Goal: Use online tool/utility: Use online tool/utility

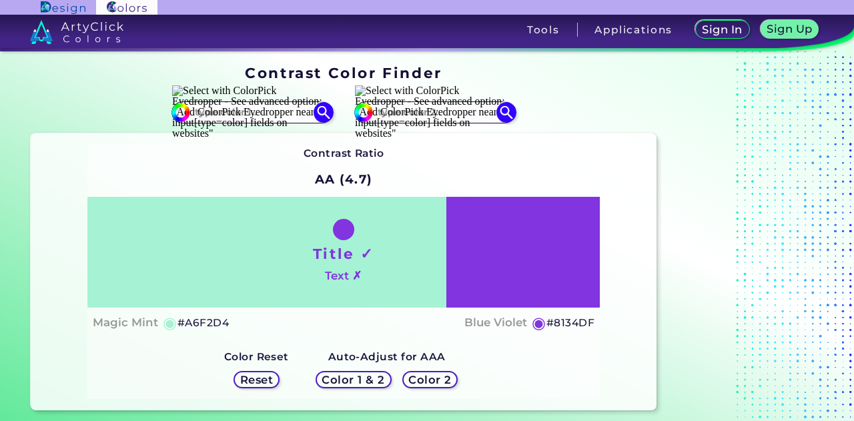
click at [64, 155] on div "Contrast Ratio AA (4.7) Title ✓ Text ✗ Magic Mint ◉ #A6F2D4 Blue Violet ◉ #8134…" at bounding box center [343, 271] width 625 height 277
click at [297, 117] on input at bounding box center [252, 112] width 124 height 18
type input "ffffff"
click at [330, 110] on img at bounding box center [323, 112] width 23 height 23
type input "#ffffff"
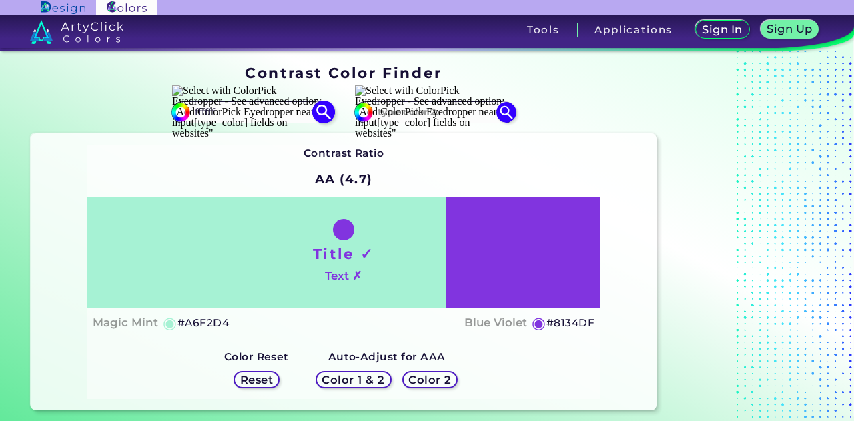
type input "#FFFFFF"
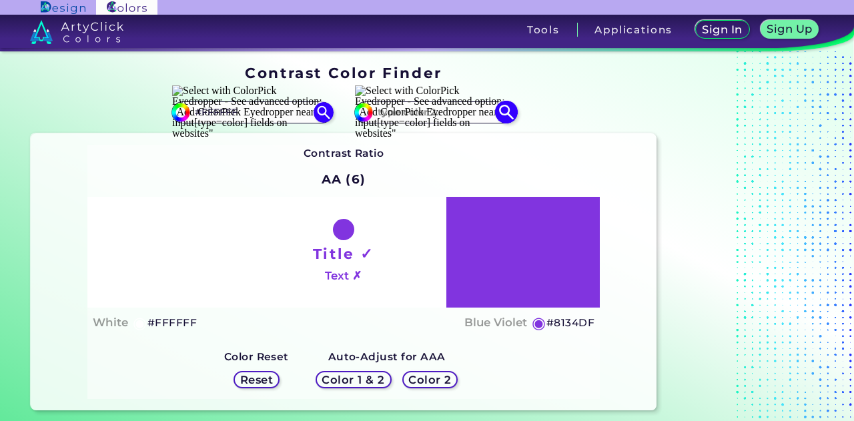
click at [378, 115] on input at bounding box center [435, 112] width 124 height 18
click at [308, 114] on input "#FFFFFF" at bounding box center [252, 112] width 124 height 18
click at [422, 113] on input at bounding box center [435, 112] width 124 height 18
type input "ffffff"
click at [506, 115] on img at bounding box center [505, 112] width 23 height 23
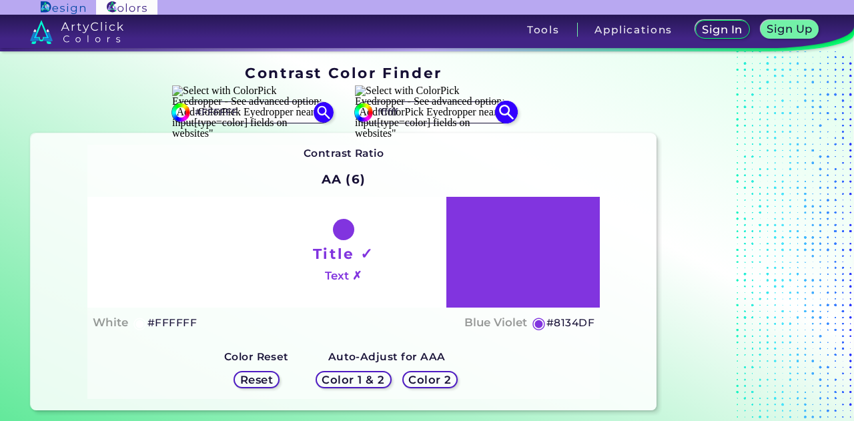
type input "#ffffff"
type input "#FFFFFF"
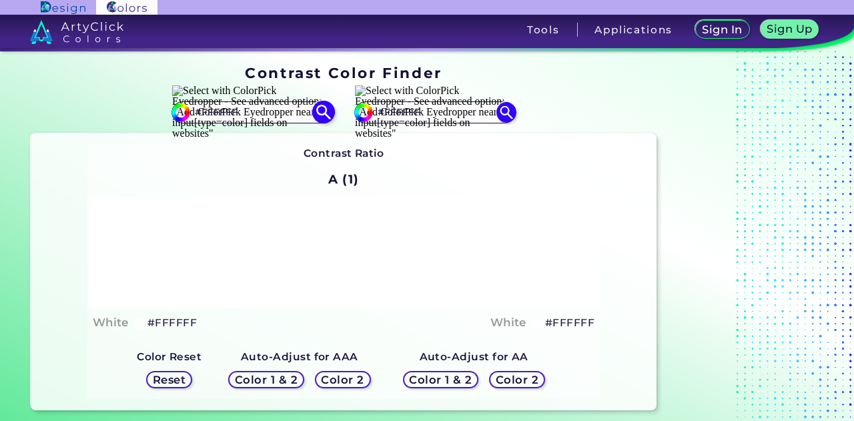
click at [294, 107] on input "#FFFFFF" at bounding box center [252, 112] width 124 height 18
type input "#000000"
click at [329, 114] on img at bounding box center [323, 112] width 23 height 23
type input "#000000"
